Goal: Information Seeking & Learning: Learn about a topic

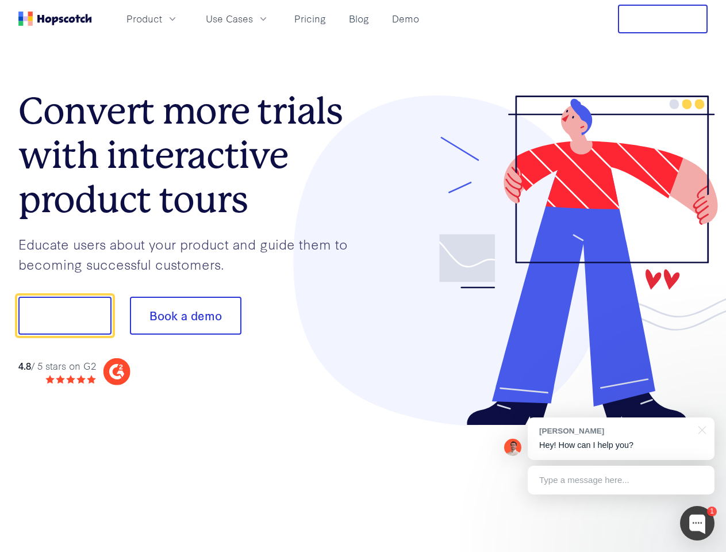
click at [363, 276] on div at bounding box center [535, 260] width 345 height 331
click at [162, 18] on span "Product" at bounding box center [144, 18] width 36 height 14
click at [253, 18] on span "Use Cases" at bounding box center [229, 18] width 47 height 14
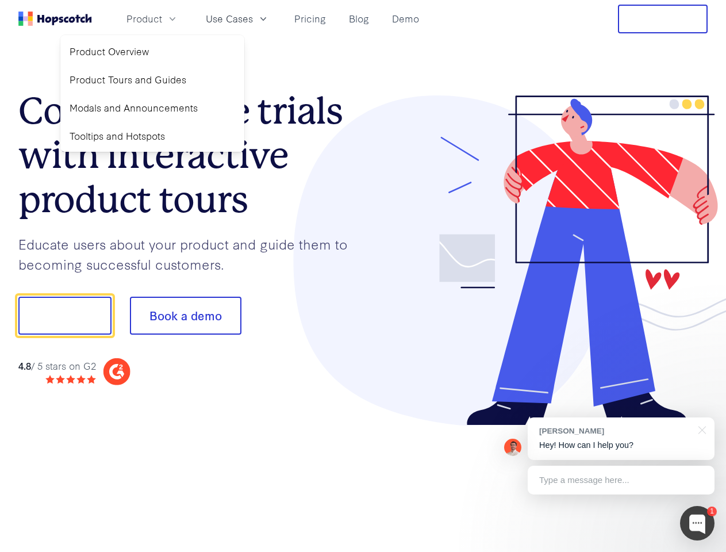
click at [663, 19] on button "Free Trial" at bounding box center [663, 19] width 90 height 29
click at [64, 316] on button "Show me!" at bounding box center [64, 316] width 93 height 38
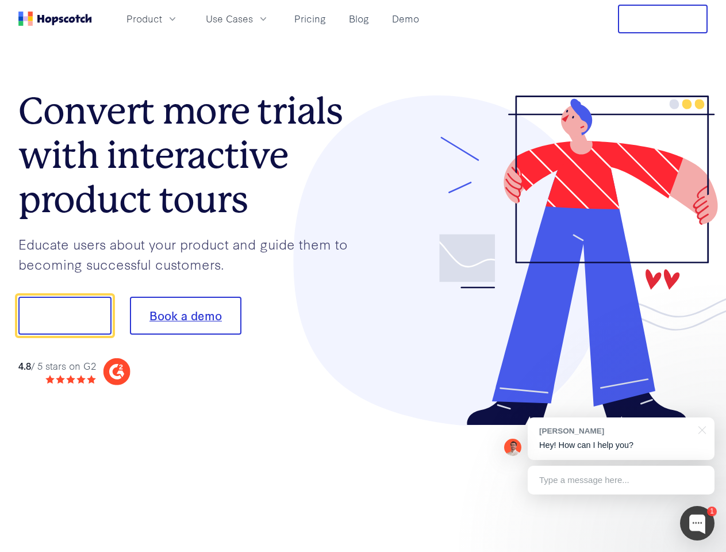
click at [185, 316] on button "Book a demo" at bounding box center [186, 316] width 112 height 38
click at [697, 523] on div at bounding box center [697, 523] width 34 height 34
click at [621, 439] on div "[PERSON_NAME] Hey! How can I help you?" at bounding box center [621, 438] width 187 height 43
click at [700, 429] on div at bounding box center [607, 313] width 216 height 383
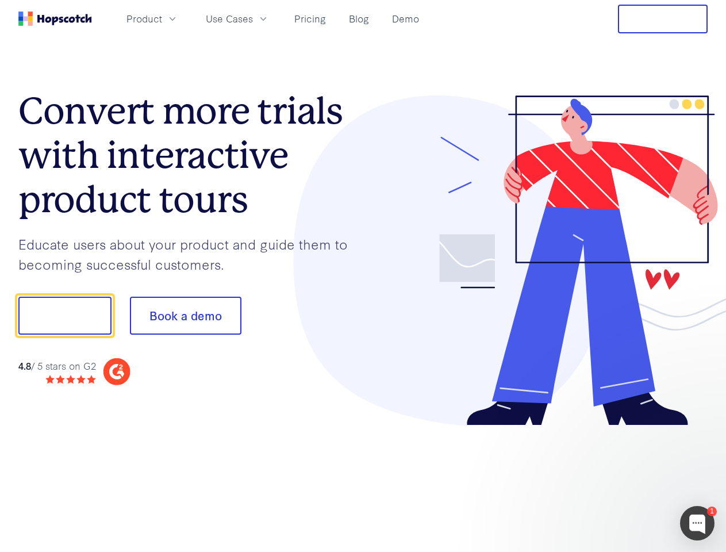
click at [621, 480] on div at bounding box center [607, 390] width 216 height 229
